Goal: Go to known website: Access a specific website the user already knows

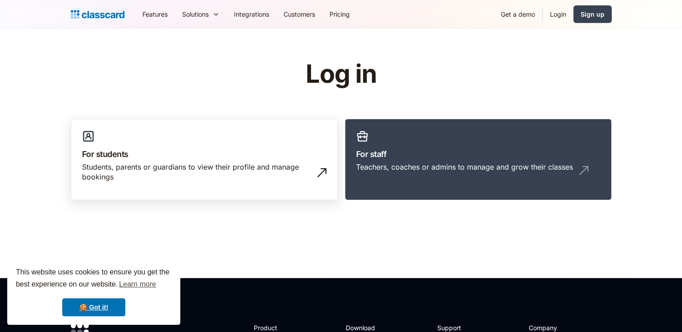
click at [228, 163] on div "Students, parents or guardians to view their profile and manage bookings" at bounding box center [195, 172] width 226 height 20
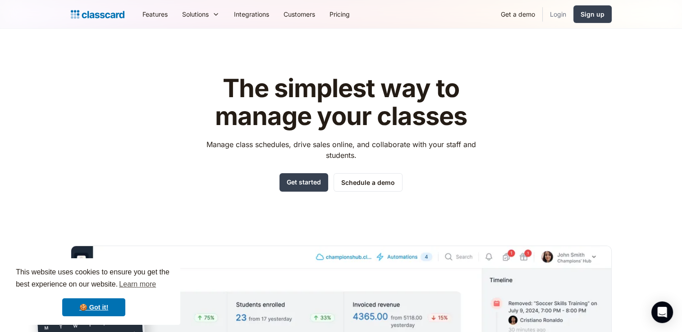
click at [562, 17] on link "Login" at bounding box center [557, 14] width 31 height 20
